Goal: Task Accomplishment & Management: Use online tool/utility

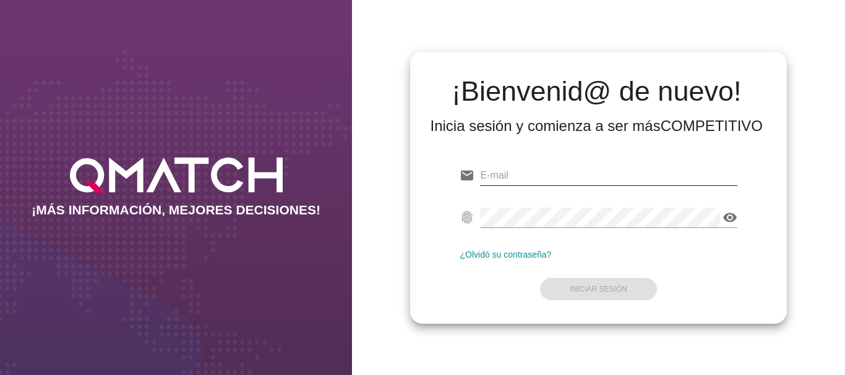
click at [509, 176] on input "email" at bounding box center [608, 176] width 257 height 20
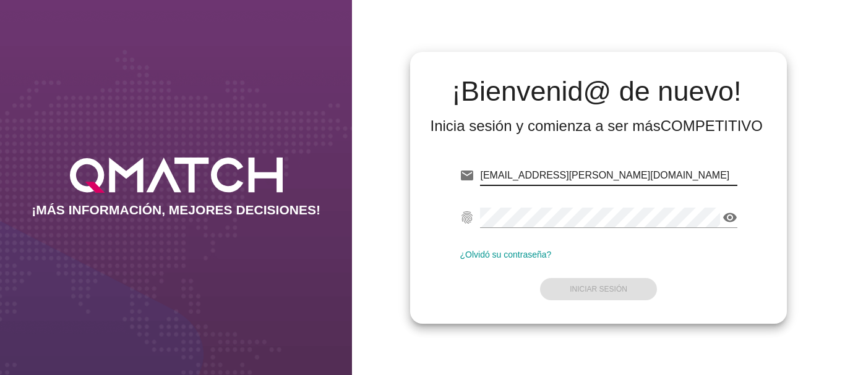
type input "[EMAIL_ADDRESS][PERSON_NAME][DOMAIN_NAME]"
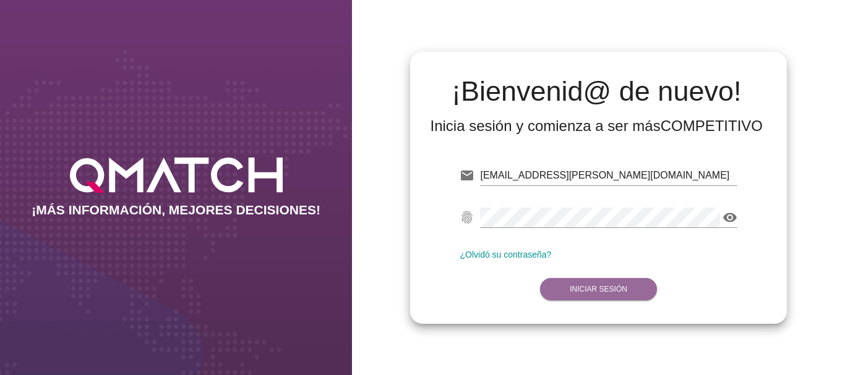
click at [604, 288] on strong "Iniciar Sesión" at bounding box center [598, 289] width 58 height 9
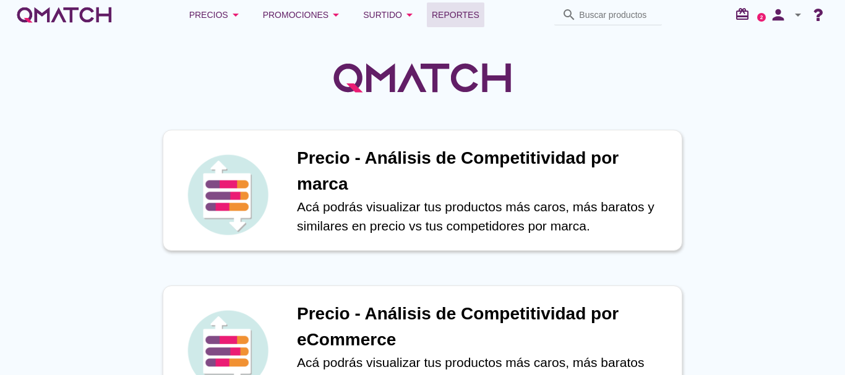
click at [459, 14] on span "Reportes" at bounding box center [456, 14] width 48 height 15
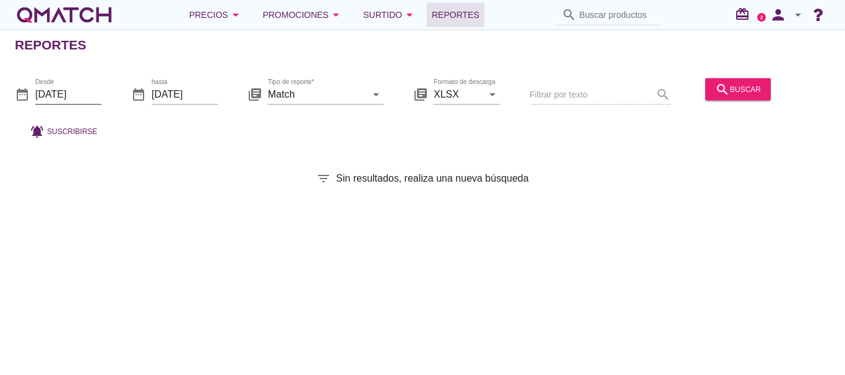
click at [63, 93] on input "[DATE]" at bounding box center [68, 94] width 66 height 20
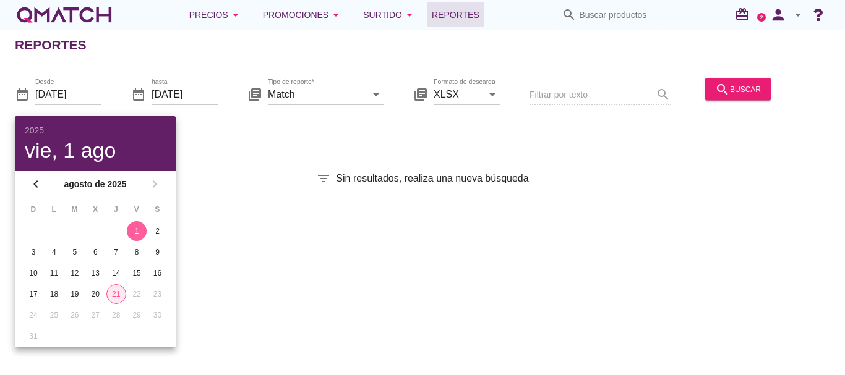
click at [114, 296] on div "21" at bounding box center [116, 294] width 19 height 11
type input "[DATE]"
click at [736, 83] on div "search buscar" at bounding box center [738, 89] width 46 height 15
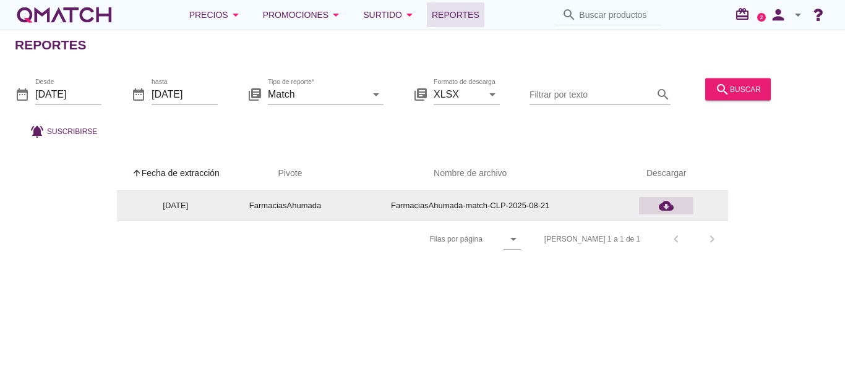
click at [668, 205] on icon "cloud_download" at bounding box center [666, 205] width 15 height 15
